Goal: Check status: Check status

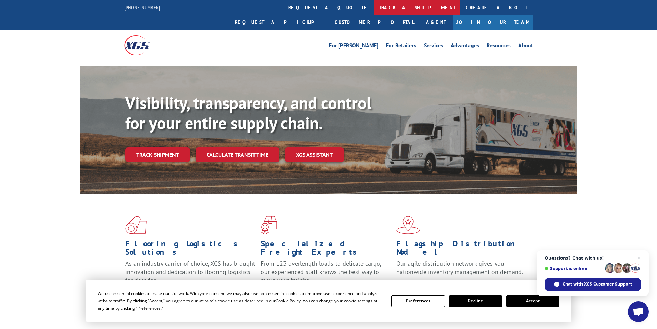
click at [374, 9] on link "track a shipment" at bounding box center [417, 7] width 87 height 15
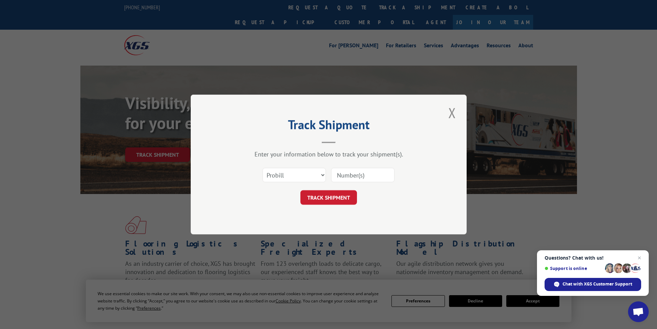
click at [355, 174] on input at bounding box center [362, 175] width 63 height 14
paste input "17095074"
type input "17095074"
click at [341, 198] on button "TRACK SHIPMENT" at bounding box center [328, 197] width 57 height 14
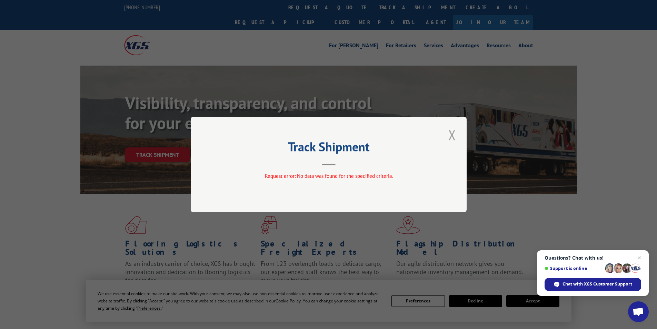
click at [455, 136] on button "Close modal" at bounding box center [452, 134] width 12 height 19
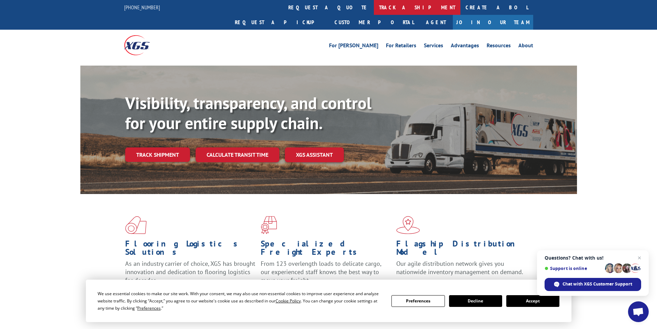
click at [374, 8] on link "track a shipment" at bounding box center [417, 7] width 87 height 15
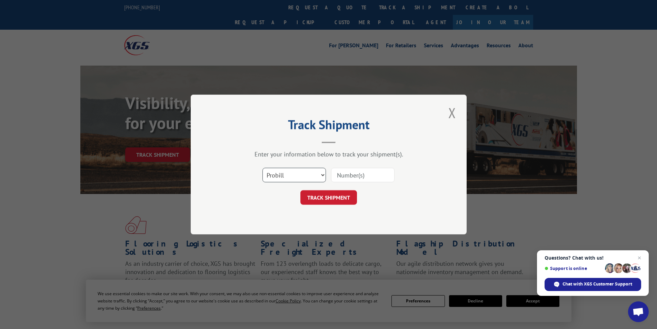
click at [290, 172] on select "Select category... Probill BOL PO" at bounding box center [294, 175] width 63 height 14
select select "bol"
click at [263, 168] on select "Select category... Probill BOL PO" at bounding box center [294, 175] width 63 height 14
click at [354, 175] on input at bounding box center [362, 175] width 63 height 14
paste input "AA04875094"
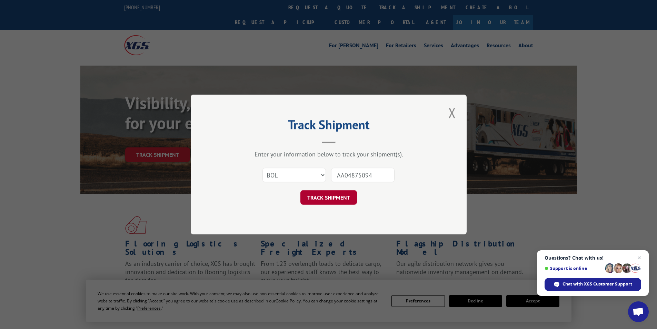
type input "AA04875094"
click at [327, 199] on button "TRACK SHIPMENT" at bounding box center [328, 197] width 57 height 14
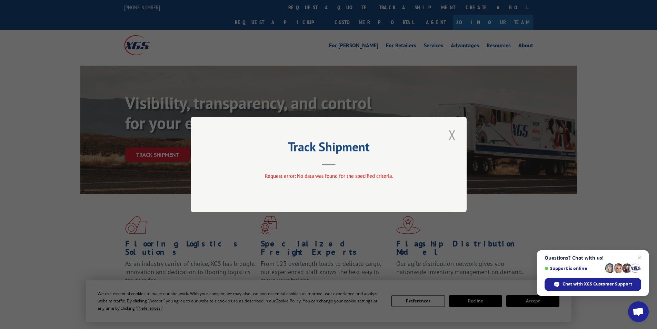
click at [454, 132] on button "Close modal" at bounding box center [452, 134] width 12 height 19
